Goal: Information Seeking & Learning: Learn about a topic

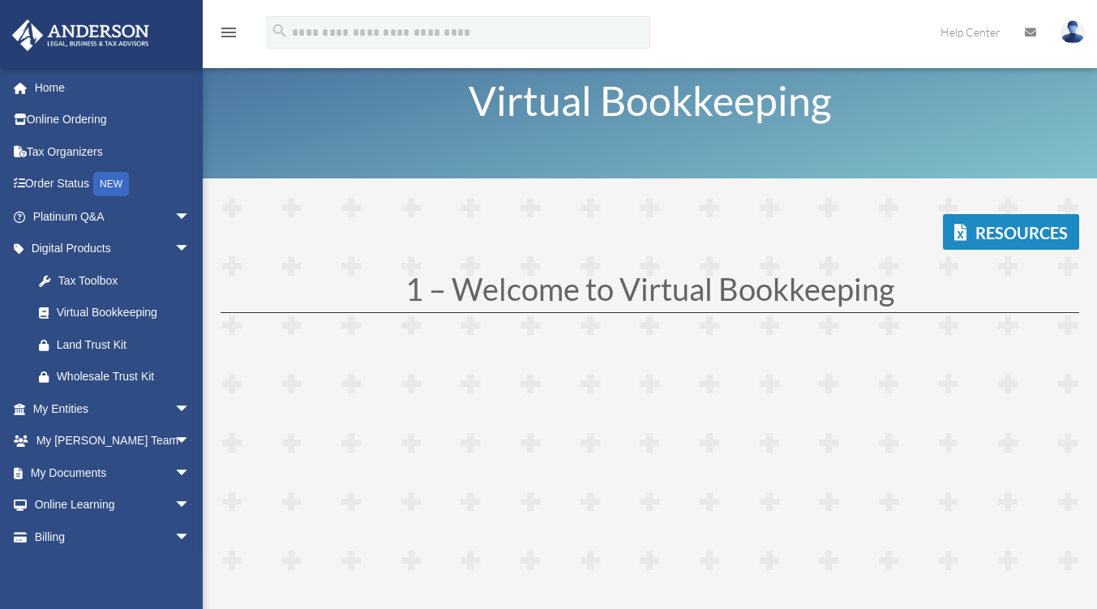
click at [101, 211] on link "Platinum Q&A arrow_drop_down" at bounding box center [113, 216] width 204 height 32
click at [174, 212] on span "arrow_drop_down" at bounding box center [190, 216] width 32 height 33
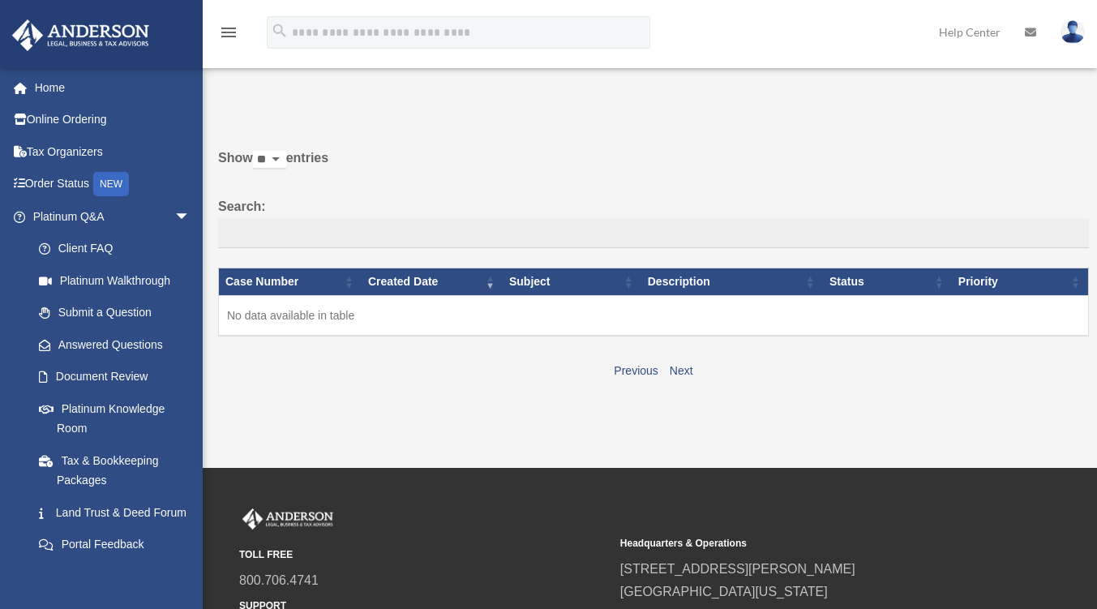
click at [468, 396] on div "Do you really want to log out? Yes No Show ** ** ** *** entries Search: Case Nu…" at bounding box center [648, 248] width 882 height 313
click at [133, 410] on link "Platinum Knowledge Room" at bounding box center [115, 419] width 184 height 52
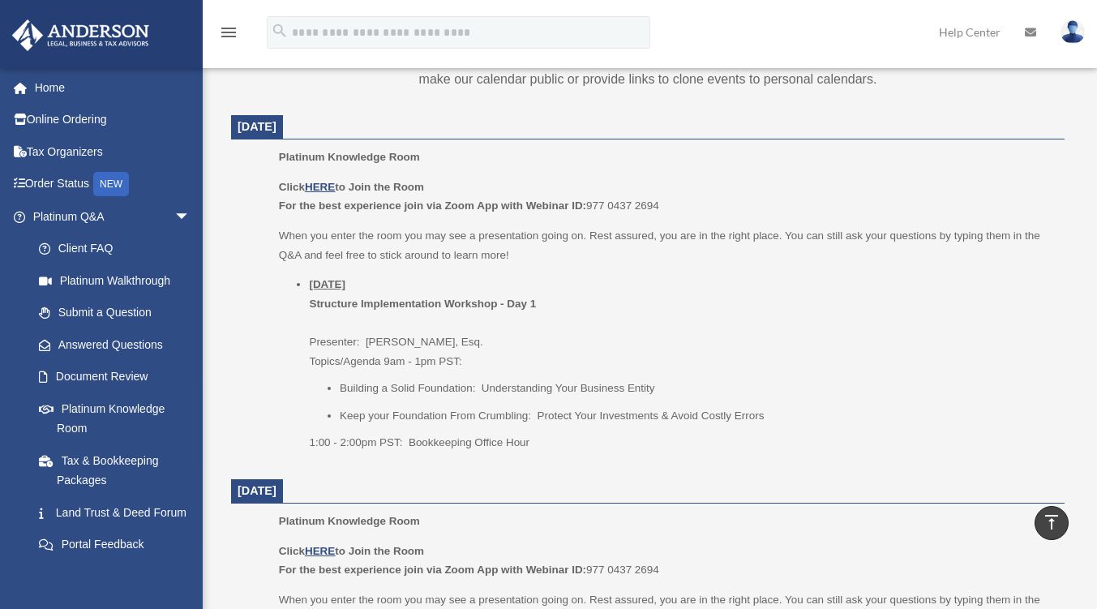
scroll to position [649, 0]
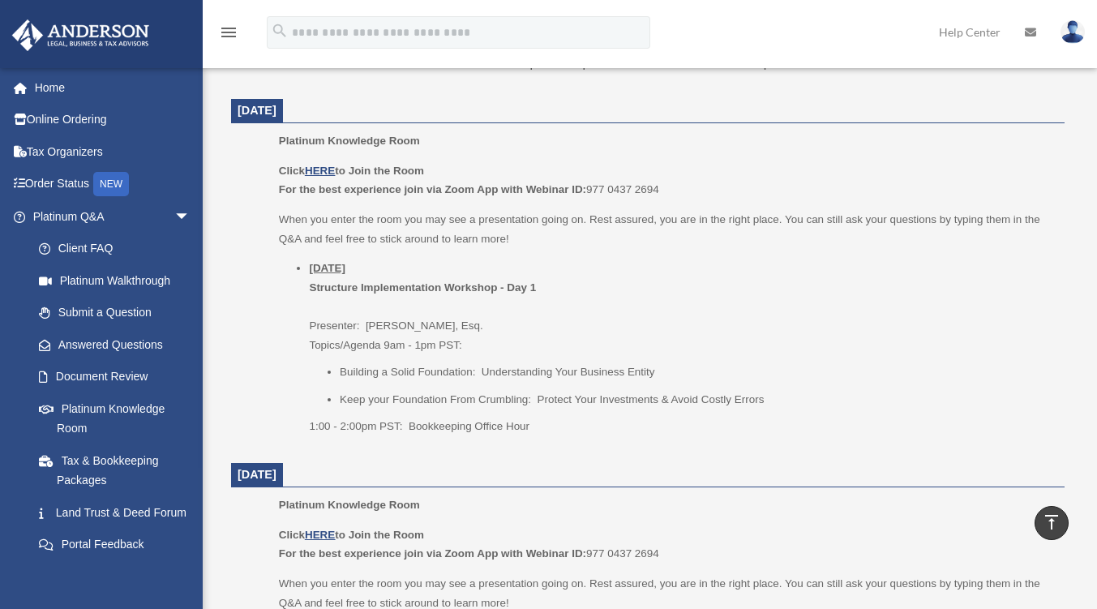
click at [661, 332] on li "Thursday, September 25 Structure Implementation Workshop - Day 1 Presenter: Gwe…" at bounding box center [681, 347] width 745 height 177
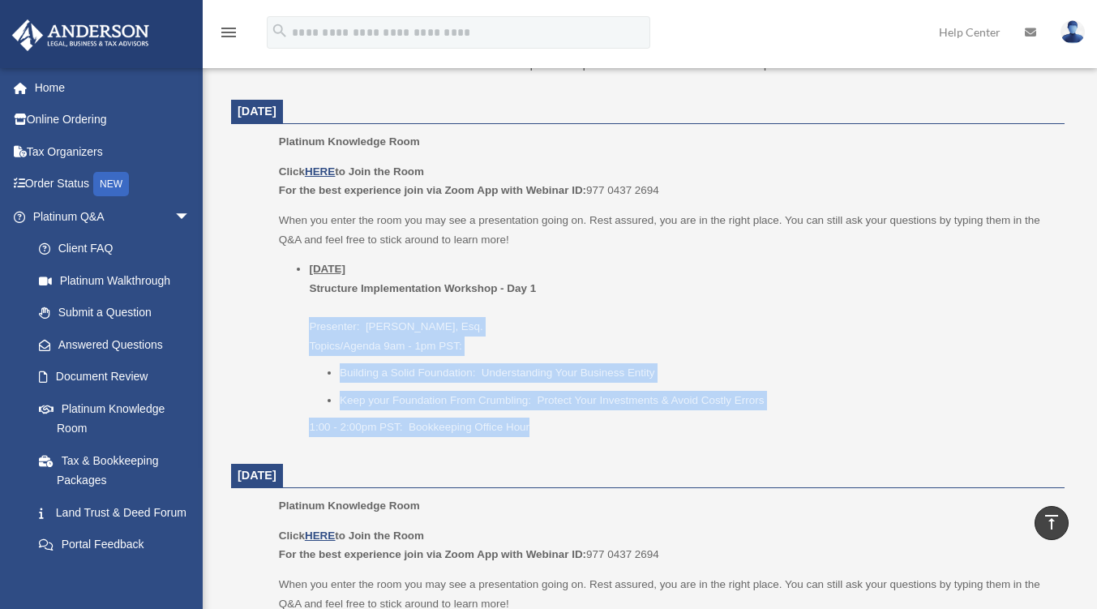
drag, startPoint x: 308, startPoint y: 324, endPoint x: 533, endPoint y: 431, distance: 248.5
click at [533, 431] on ul "Thursday, September 25 Structure Implementation Workshop - Day 1 Presenter: Gwe…" at bounding box center [666, 348] width 775 height 177
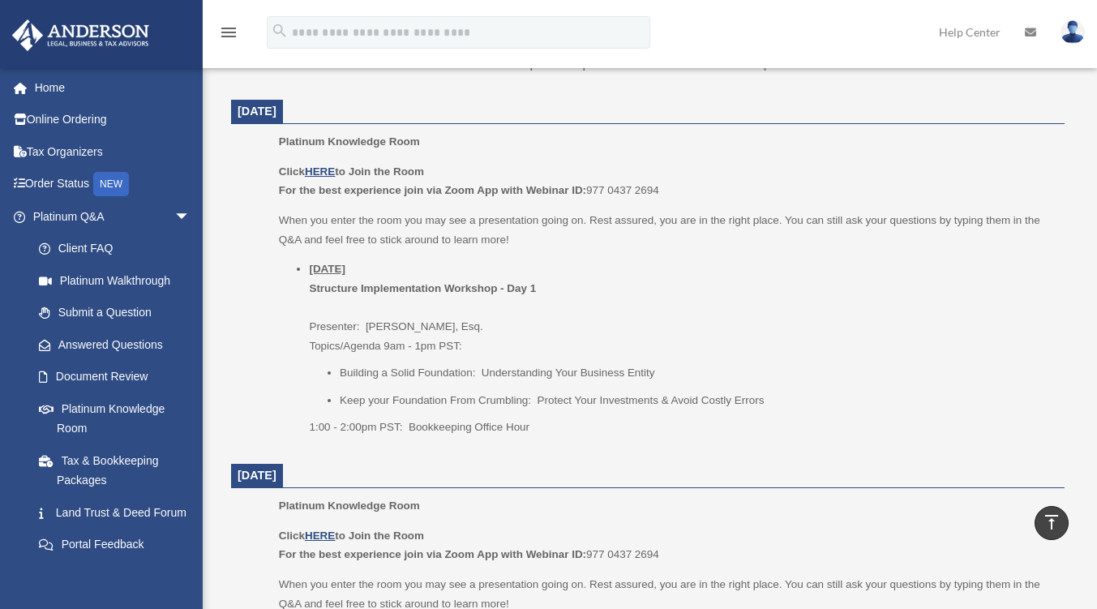
click at [856, 499] on p "Platinum Knowledge Room" at bounding box center [666, 505] width 775 height 19
drag, startPoint x: 440, startPoint y: 346, endPoint x: 462, endPoint y: 349, distance: 22.1
click at [462, 349] on li "Thursday, September 25 Structure Implementation Workshop - Day 1 Presenter: Gwe…" at bounding box center [681, 348] width 745 height 177
click at [594, 348] on li "Thursday, September 25 Structure Implementation Workshop - Day 1 Presenter: Gwe…" at bounding box center [681, 348] width 745 height 177
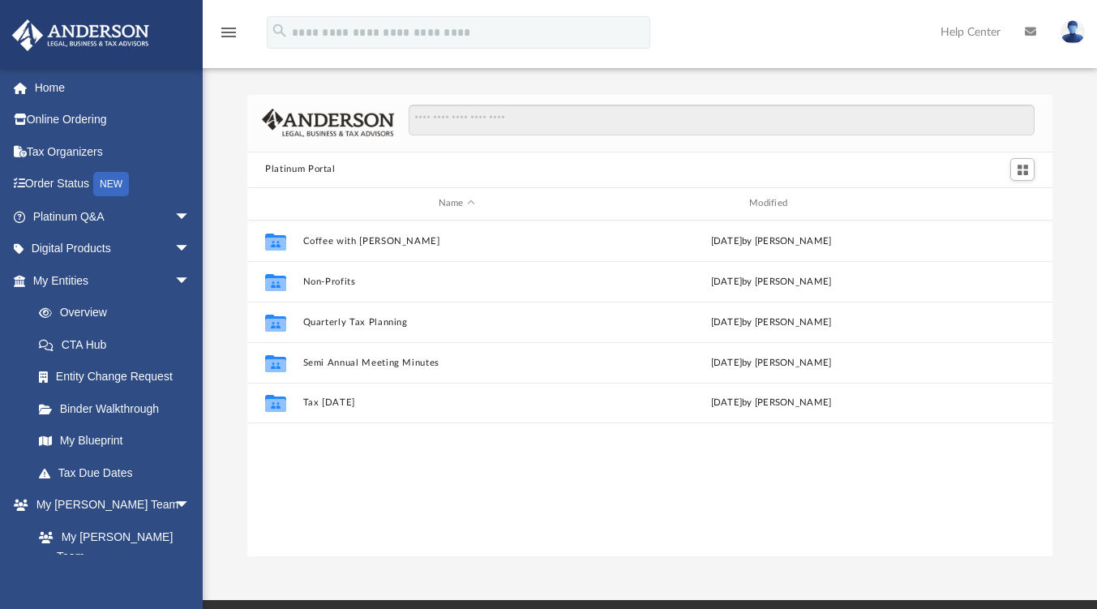
scroll to position [356, 793]
